Goal: Share content

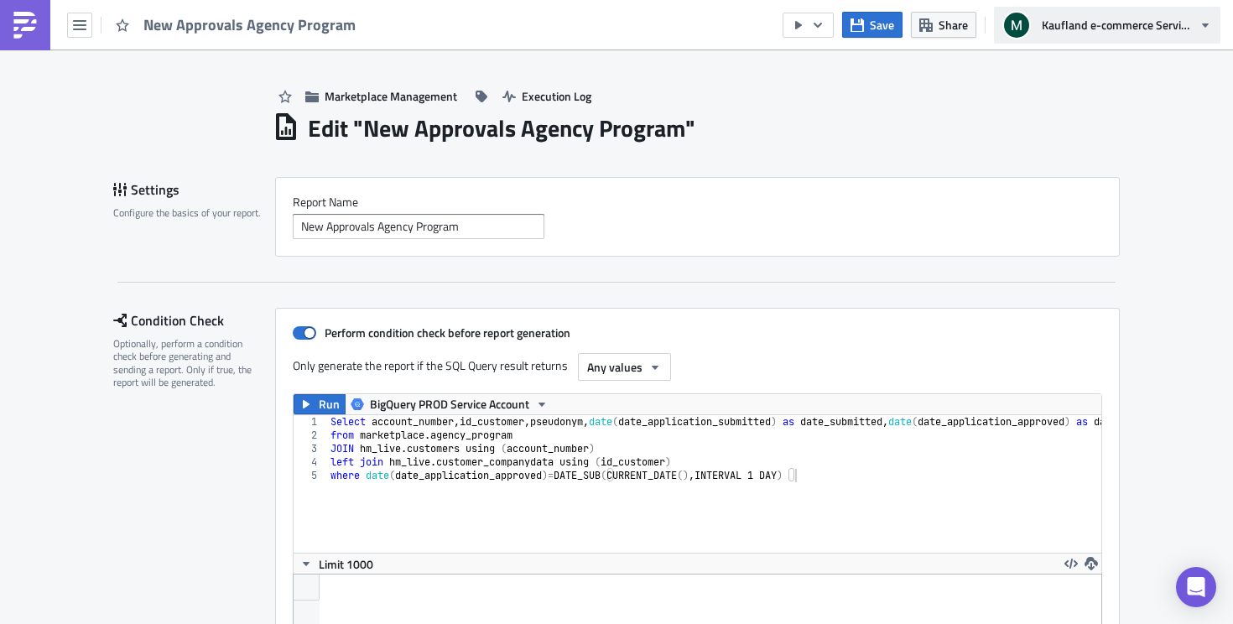
scroll to position [192, 843]
click at [1114, 23] on span "Kaufland e-commerce Services GmbH & Co. KG" at bounding box center [1117, 25] width 151 height 18
click at [892, 129] on div "Edit " New Approvals Agency Program "" at bounding box center [696, 126] width 847 height 34
click at [823, 29] on icon "button" at bounding box center [817, 24] width 13 height 13
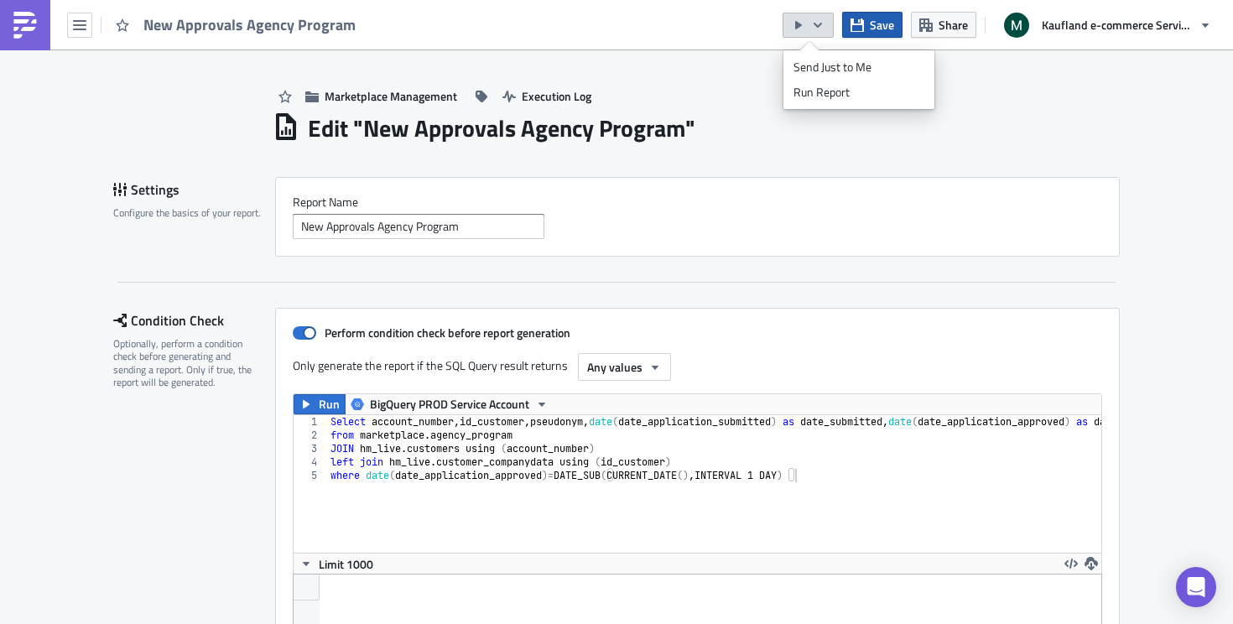
click at [883, 27] on span "Save" at bounding box center [882, 25] width 24 height 18
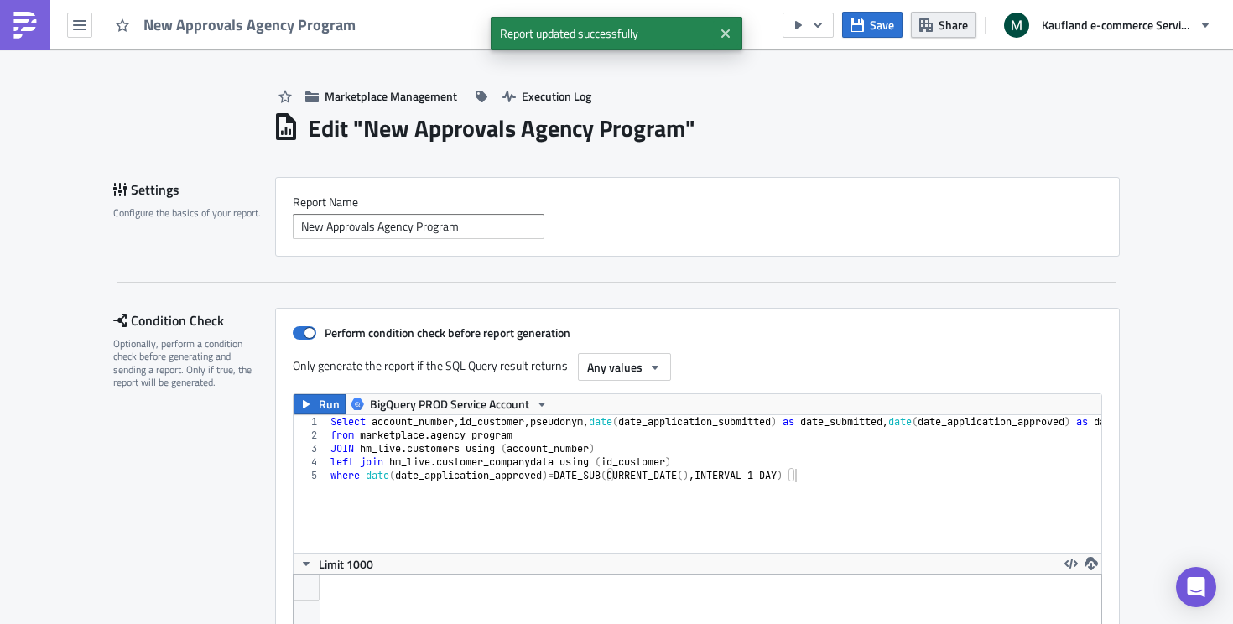
click at [938, 29] on button "Share" at bounding box center [943, 25] width 65 height 26
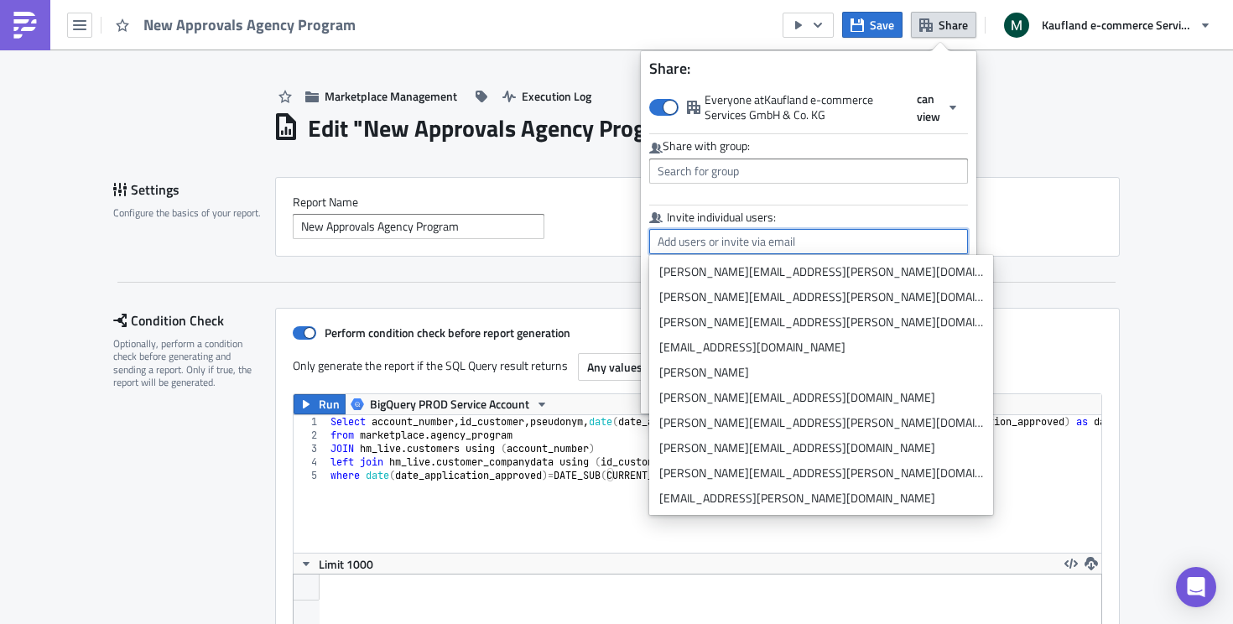
click at [904, 237] on input "text" at bounding box center [808, 241] width 319 height 25
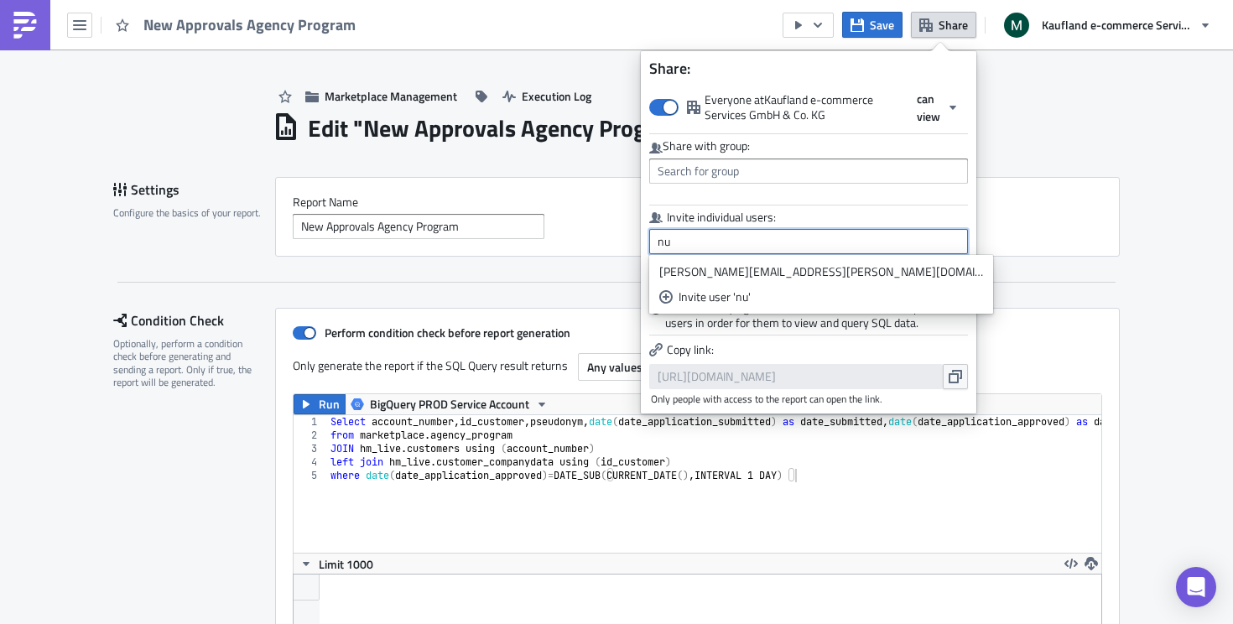
type input "n"
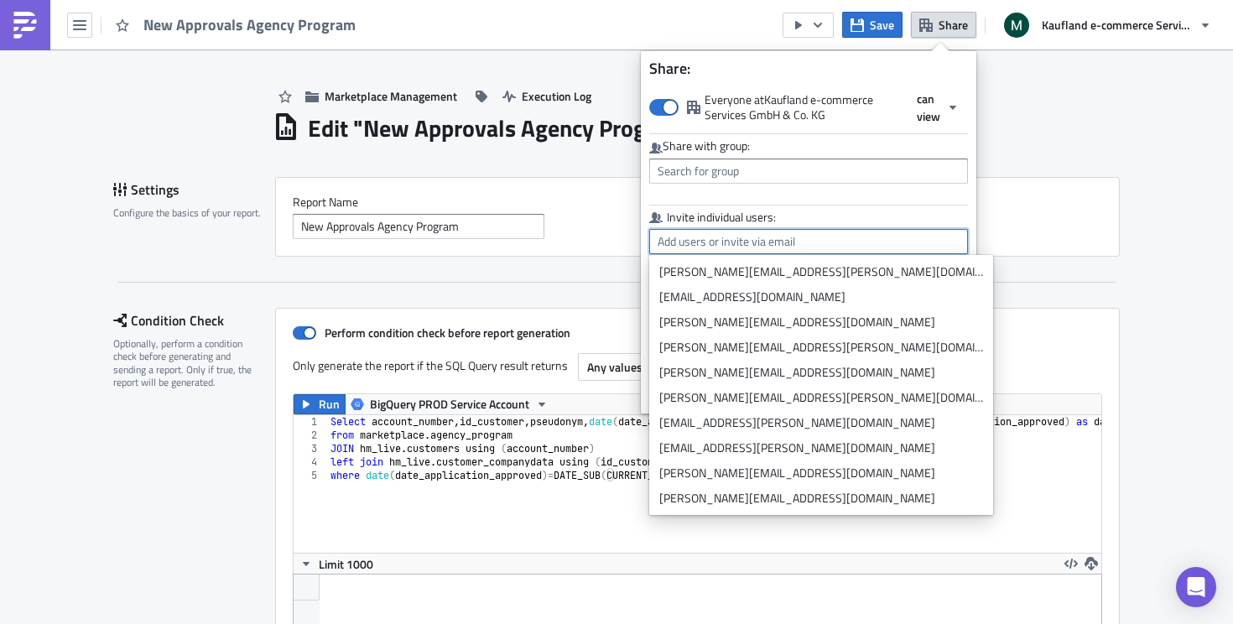
type input "a"
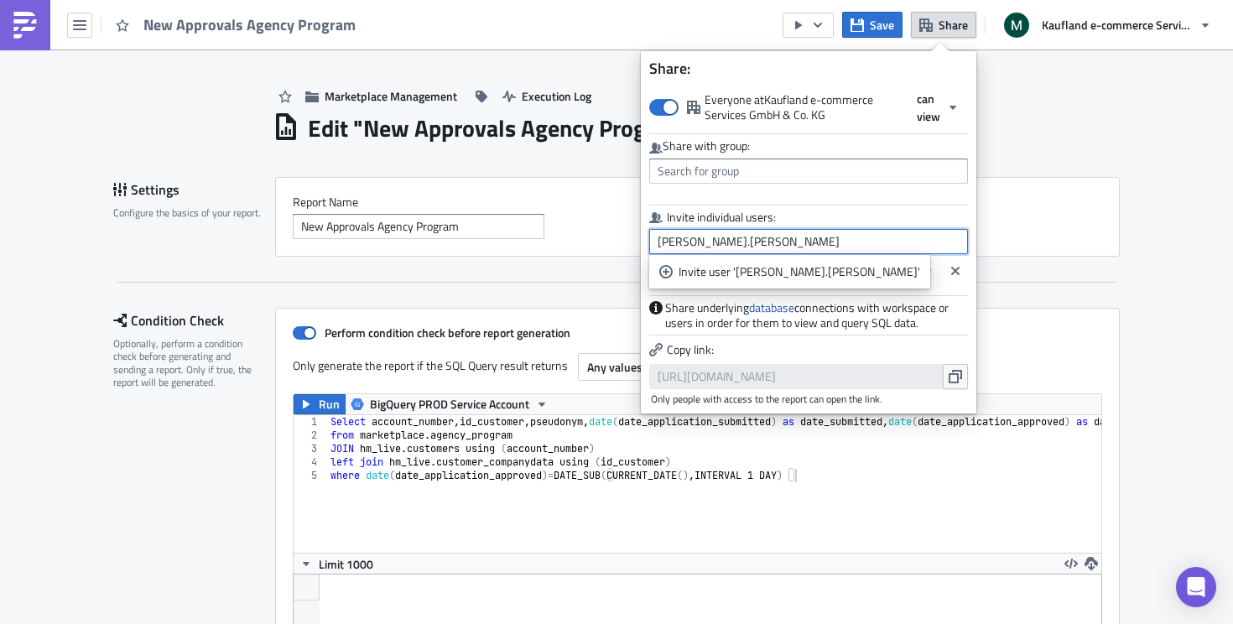
type input "alexander.nussbaum"
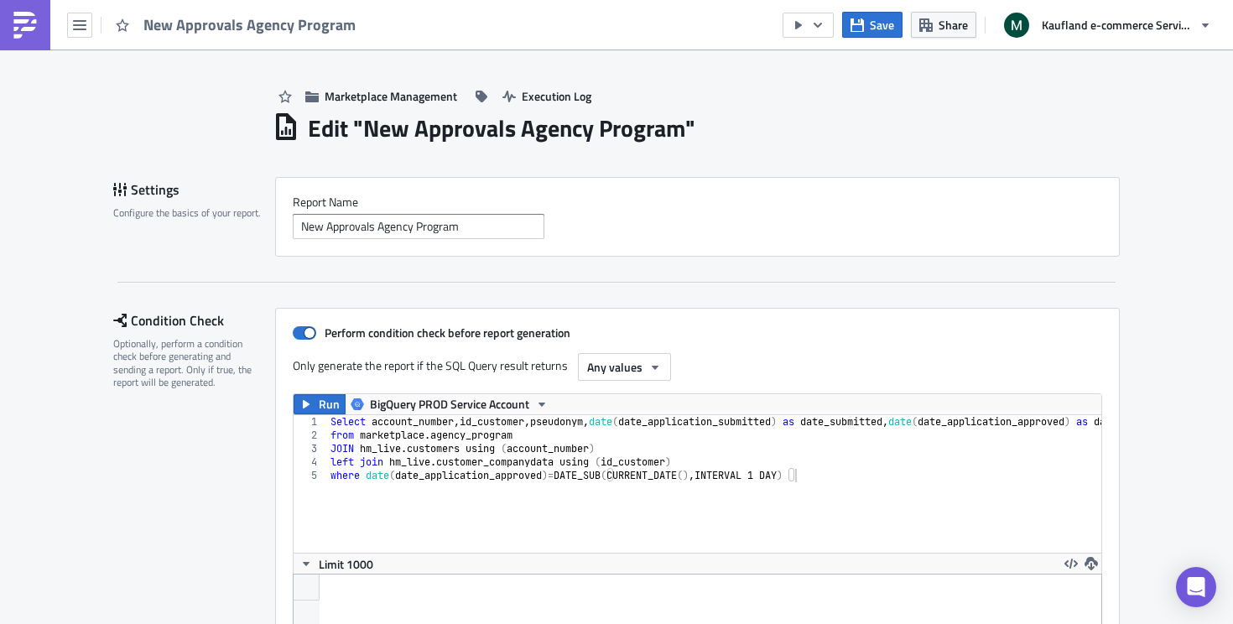
click at [972, 37] on button "Share" at bounding box center [943, 25] width 65 height 26
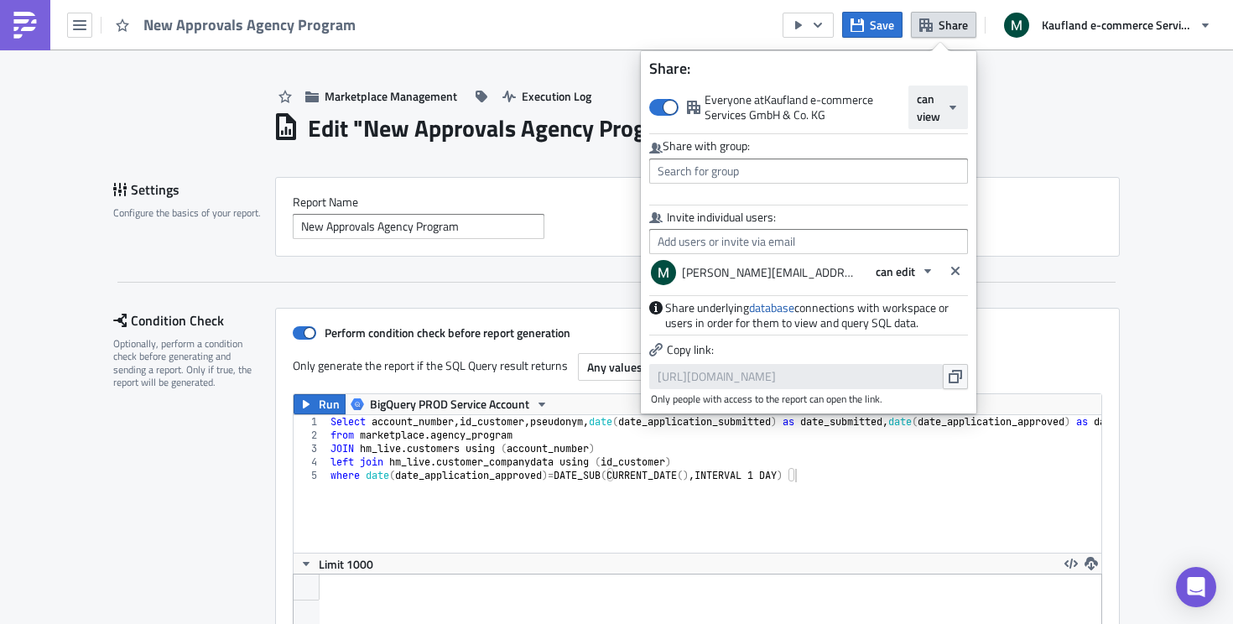
click at [930, 112] on span "can view" at bounding box center [928, 107] width 23 height 35
click at [946, 172] on div "can edit" at bounding box center [988, 172] width 139 height 17
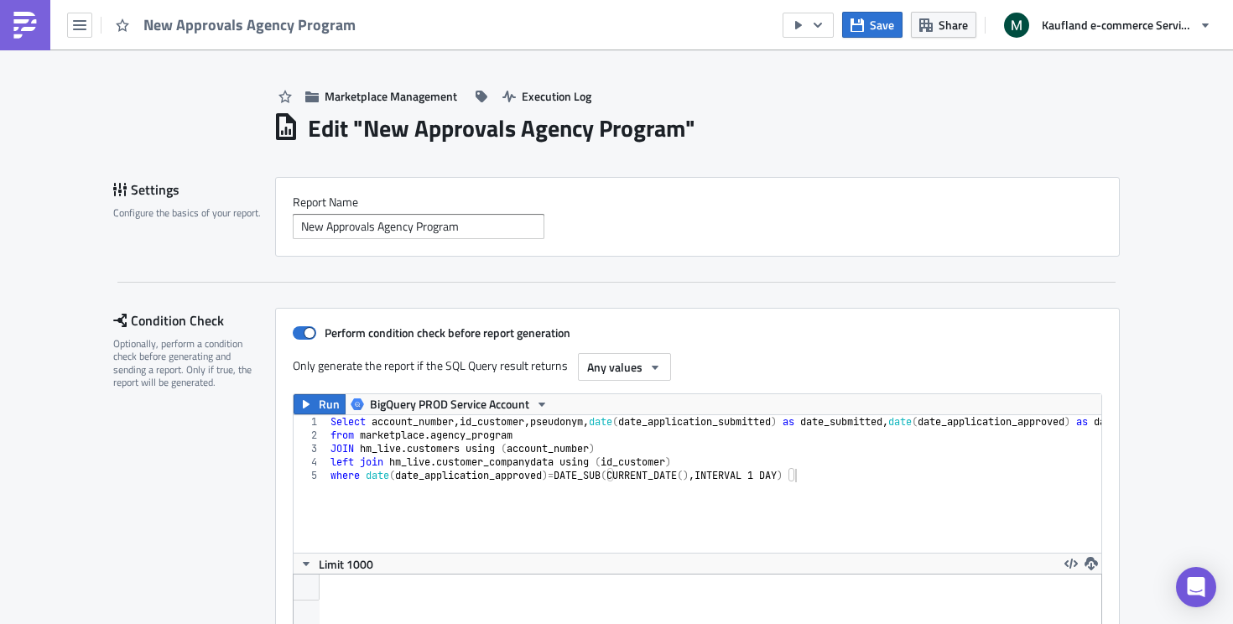
click at [1071, 122] on div "Edit " New Approvals Agency Program "" at bounding box center [696, 126] width 847 height 34
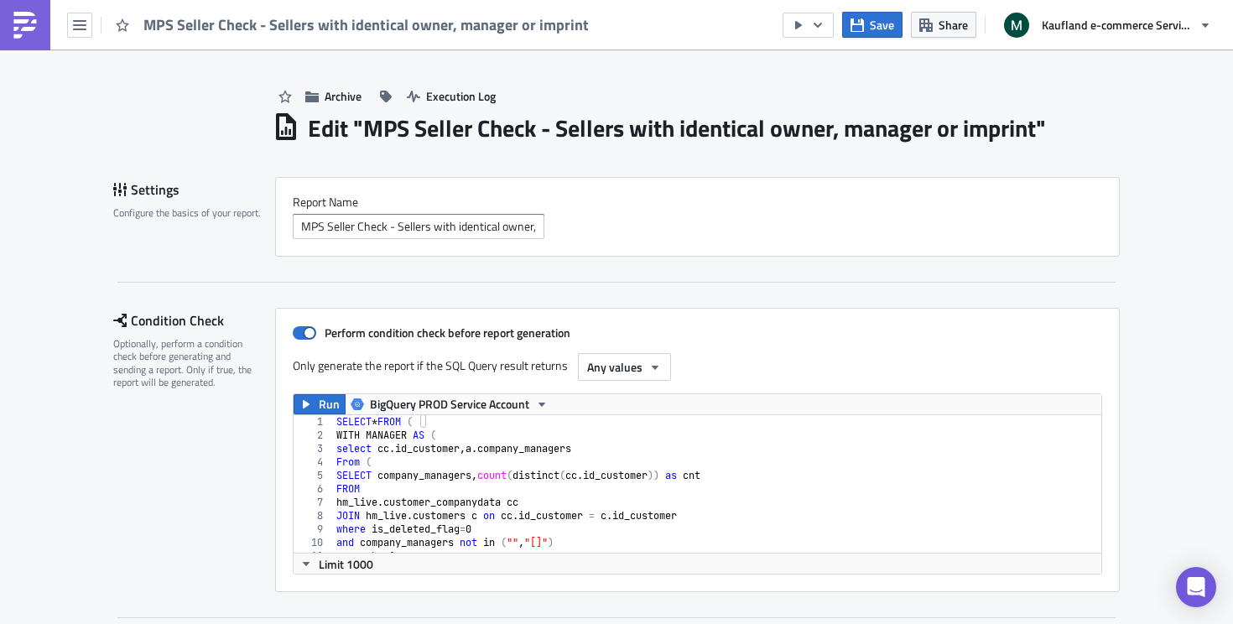
click at [1066, 118] on div "Edit " MPS Seller Check - Sellers with identical owner, manager or imprint "" at bounding box center [696, 126] width 847 height 34
click at [960, 29] on span "Share" at bounding box center [953, 25] width 29 height 18
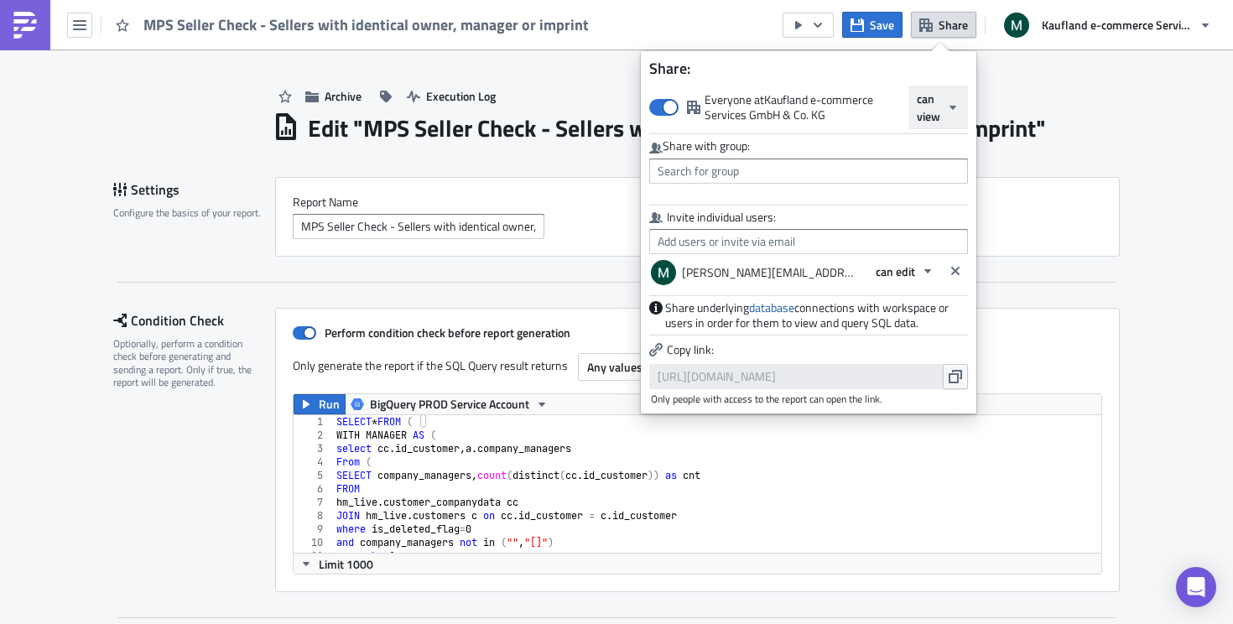
click at [926, 114] on span "can view" at bounding box center [928, 107] width 23 height 35
click at [956, 171] on div "can edit" at bounding box center [988, 172] width 139 height 17
click at [873, 30] on span "Save" at bounding box center [882, 25] width 24 height 18
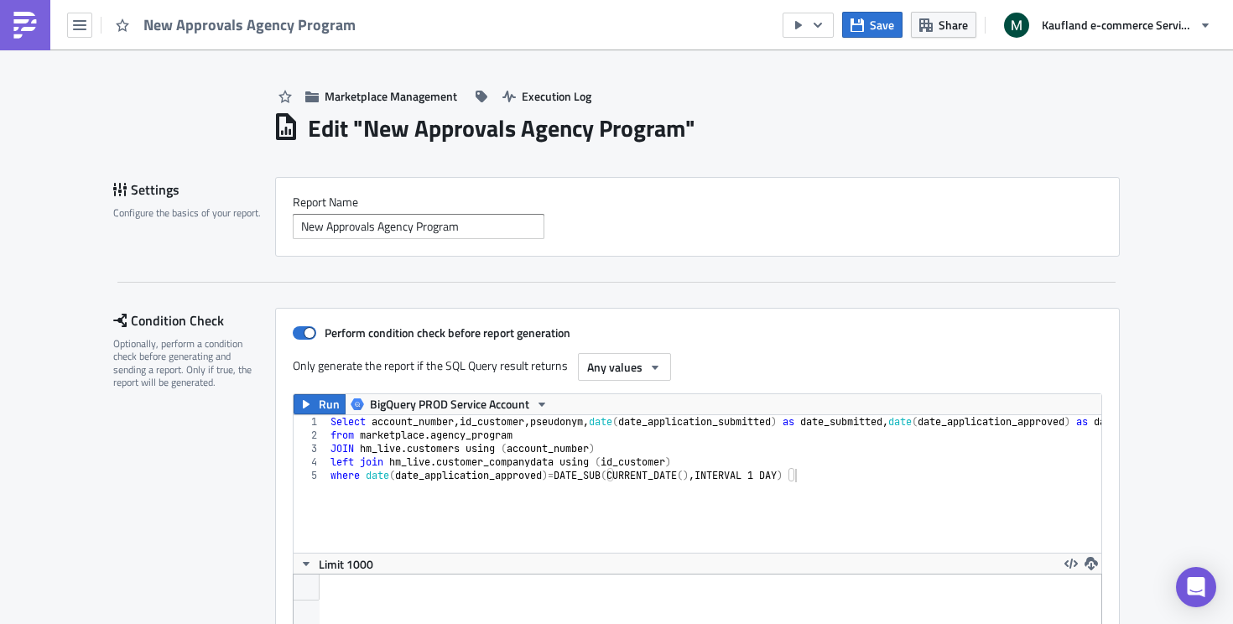
scroll to position [192, 843]
click at [961, 27] on span "Share" at bounding box center [953, 25] width 29 height 18
click at [1063, 107] on div "Marketplace Management Execution Log" at bounding box center [696, 79] width 847 height 60
click at [866, 18] on button "Save" at bounding box center [872, 25] width 60 height 26
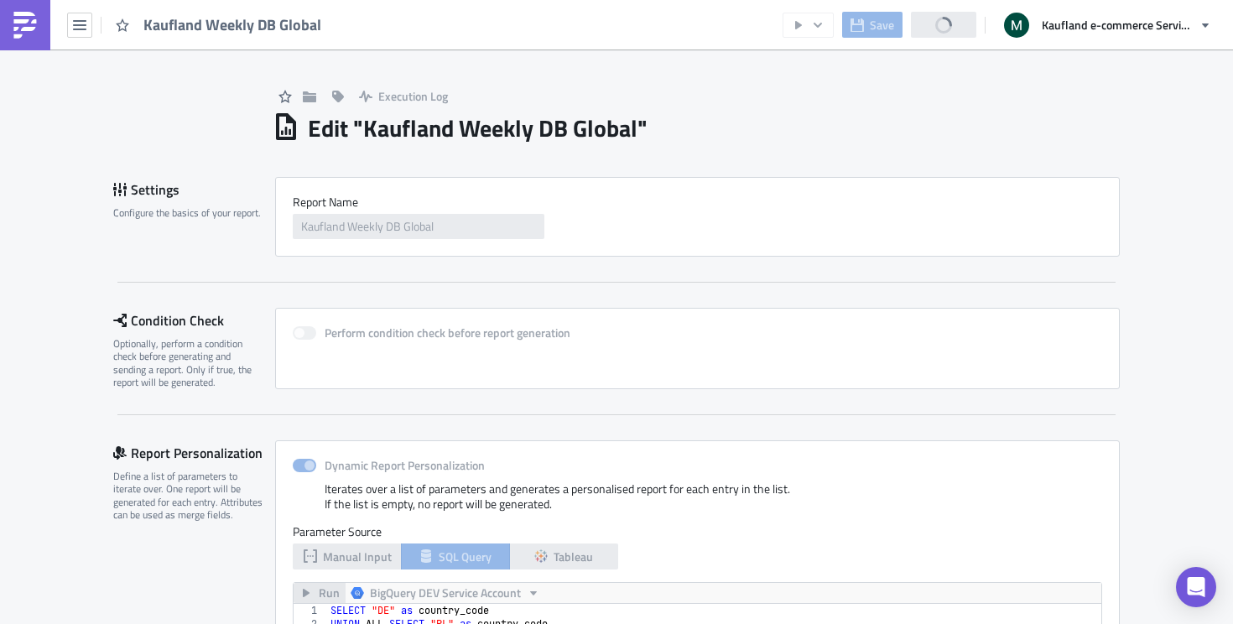
scroll to position [192, 808]
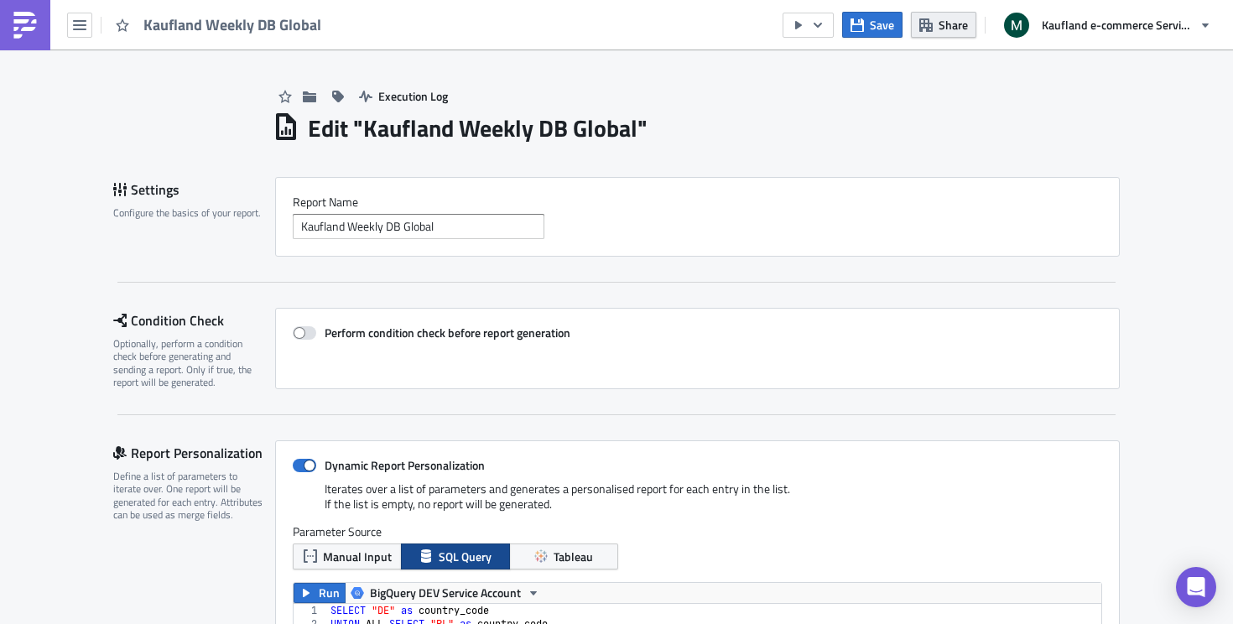
click at [958, 29] on span "Share" at bounding box center [953, 25] width 29 height 18
click at [1086, 109] on div "Edit " Kaufland Weekly DB Global "" at bounding box center [696, 126] width 847 height 34
